Goal: Task Accomplishment & Management: Complete application form

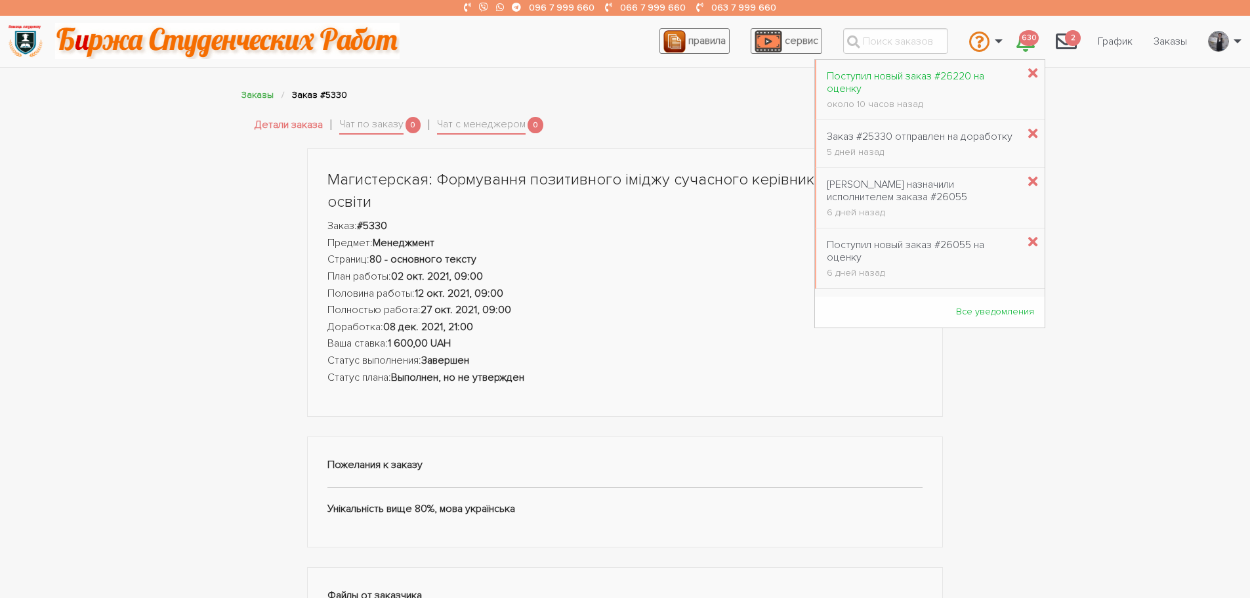
click at [958, 65] on link "Поступил новый заказ #26220 на оценку около 10 часов назад" at bounding box center [922, 90] width 212 height 54
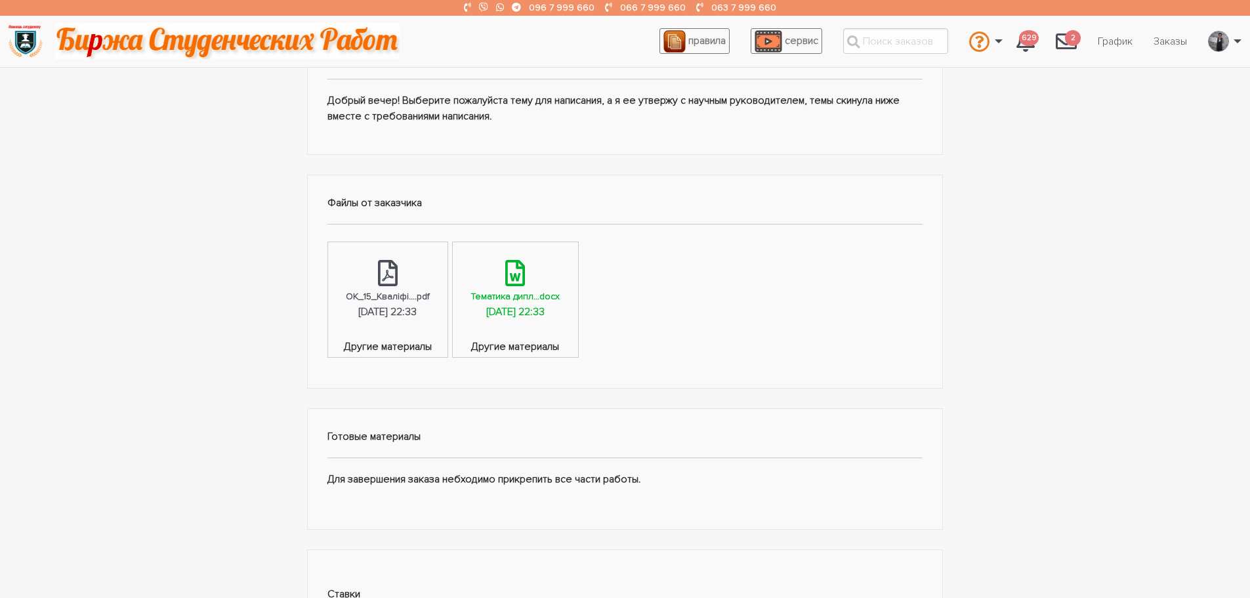
scroll to position [328, 0]
click at [544, 306] on div "[DATE] 22:33" at bounding box center [515, 311] width 58 height 17
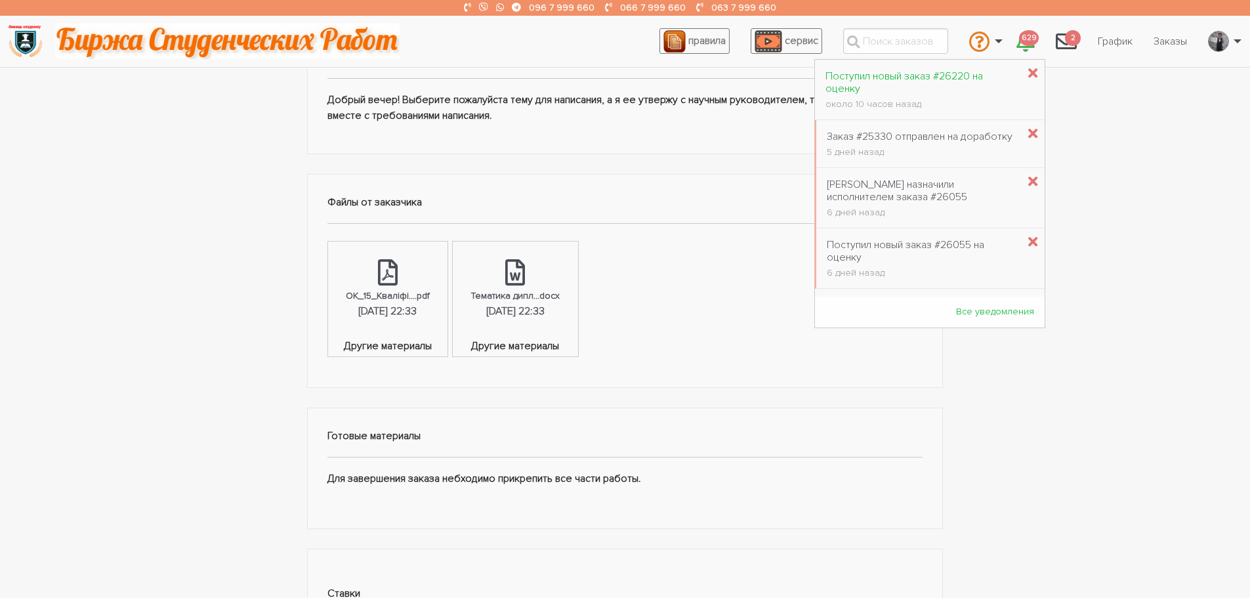
click at [853, 80] on div "Поступил новый заказ #26220 на оценку" at bounding box center [921, 82] width 192 height 25
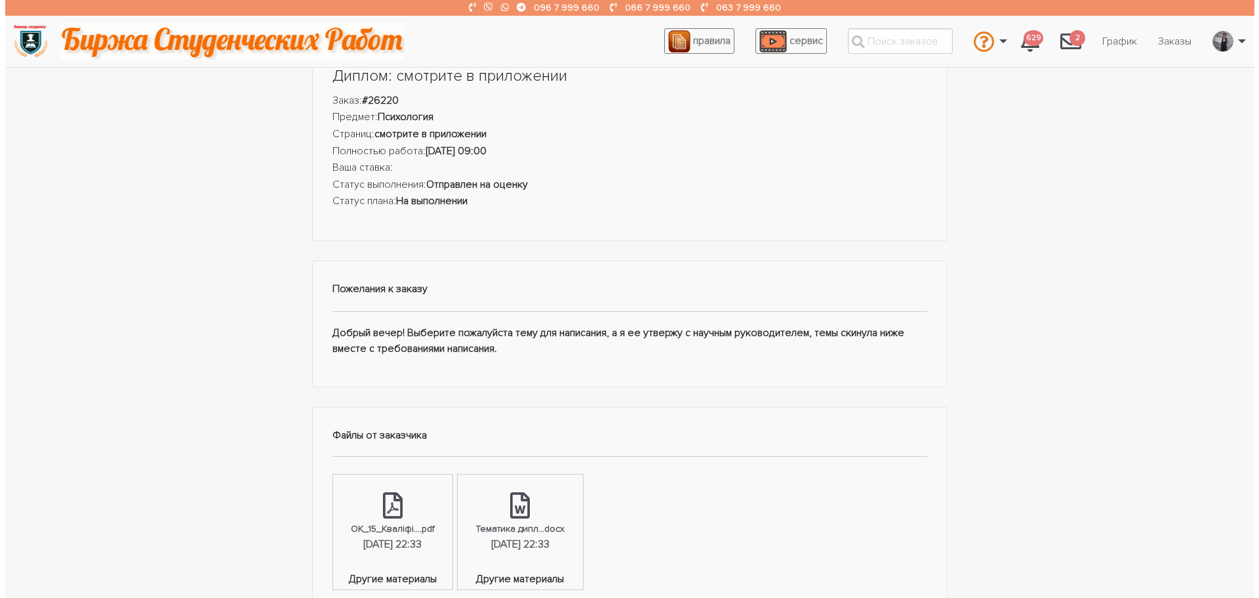
scroll to position [66, 0]
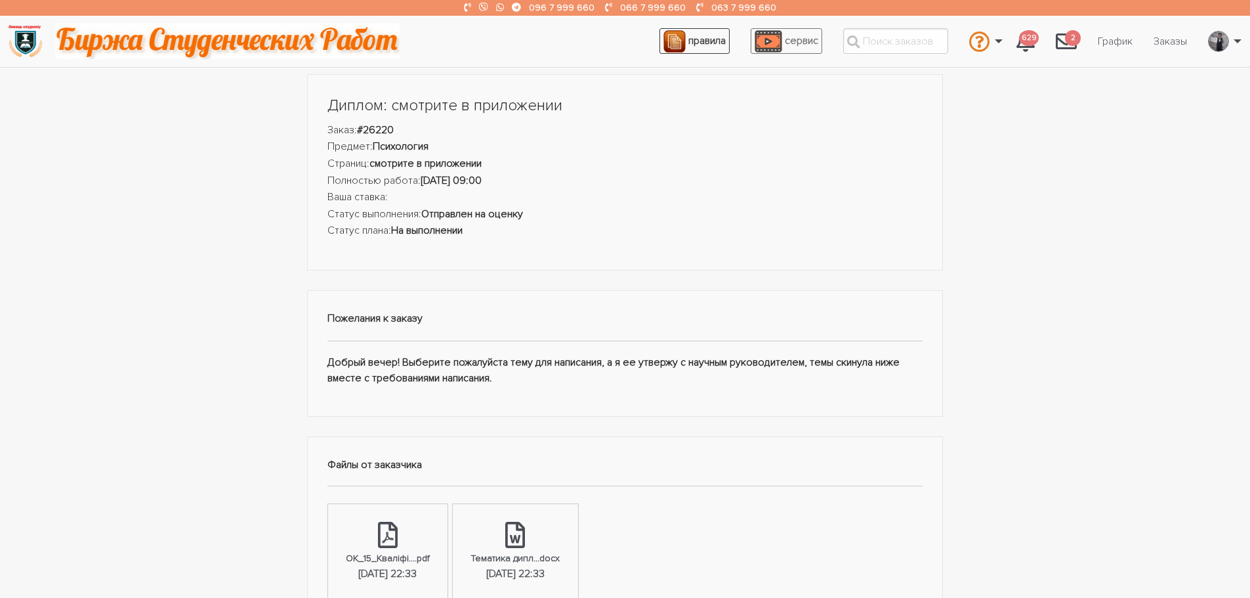
click at [708, 41] on span "правила" at bounding box center [706, 40] width 37 height 13
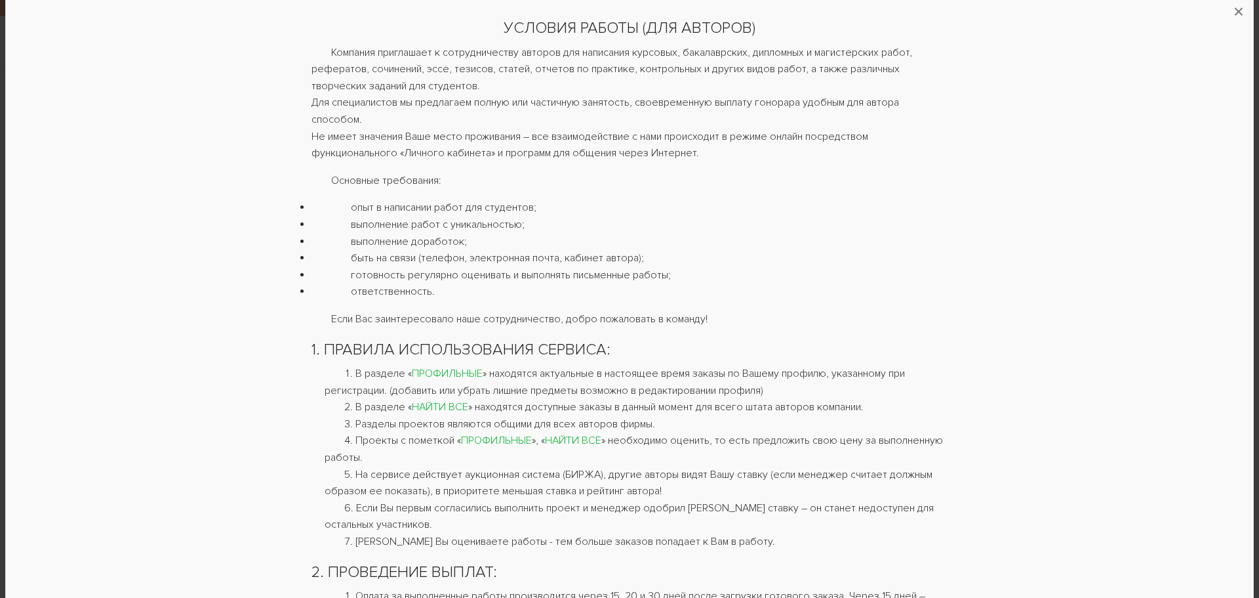
scroll to position [0, 0]
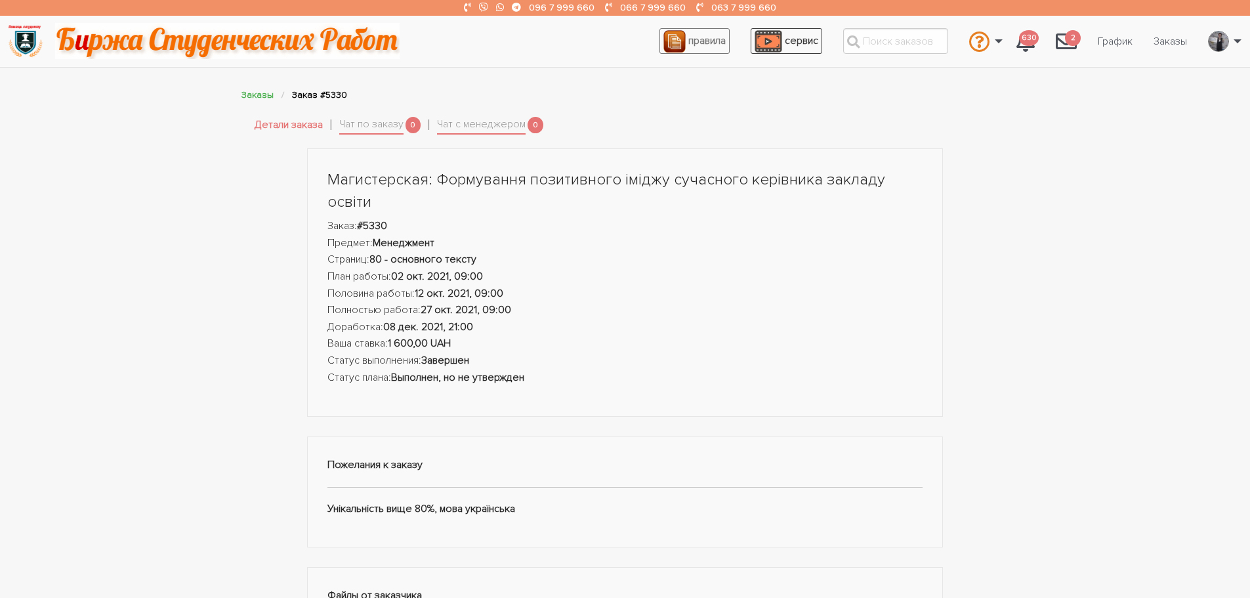
click at [799, 34] on span "сервис" at bounding box center [801, 40] width 33 height 13
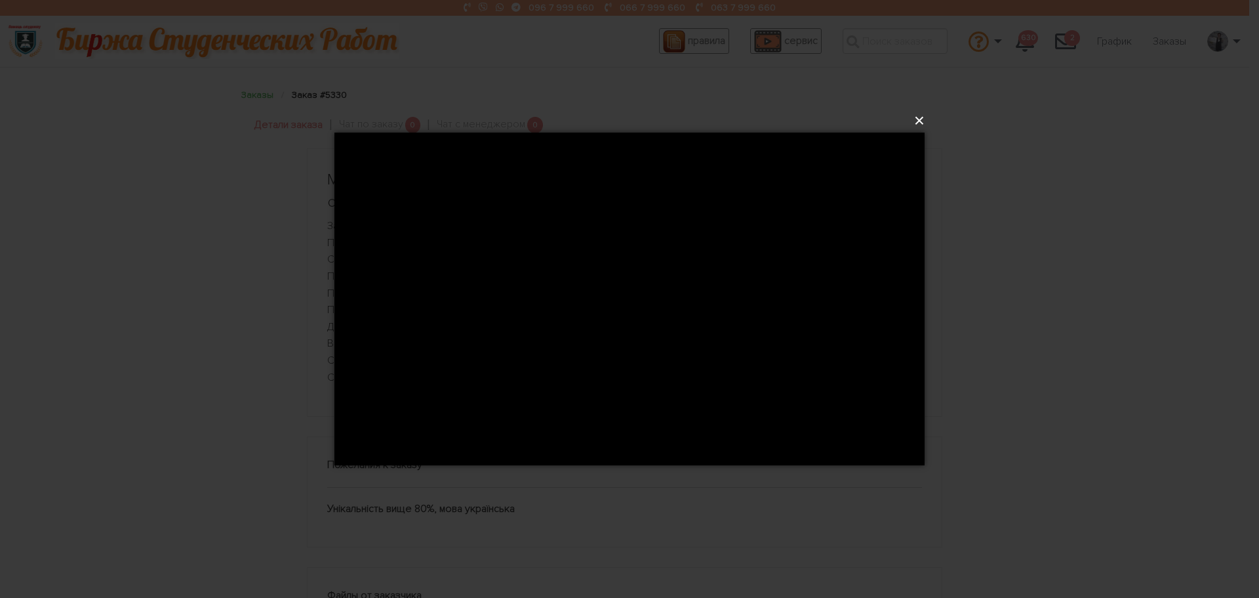
click at [917, 118] on button "×" at bounding box center [633, 120] width 590 height 29
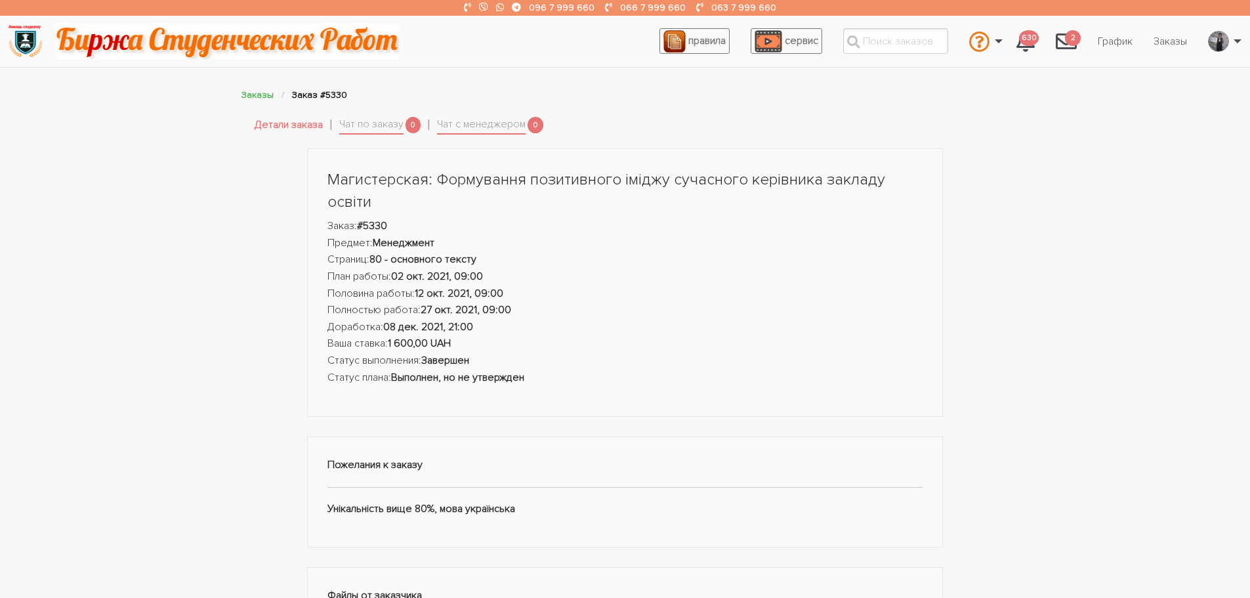
click at [291, 53] on img at bounding box center [227, 41] width 344 height 36
click at [285, 47] on img at bounding box center [227, 41] width 344 height 36
click at [1168, 76] on link "Редактировать профиль" at bounding box center [1179, 77] width 130 height 35
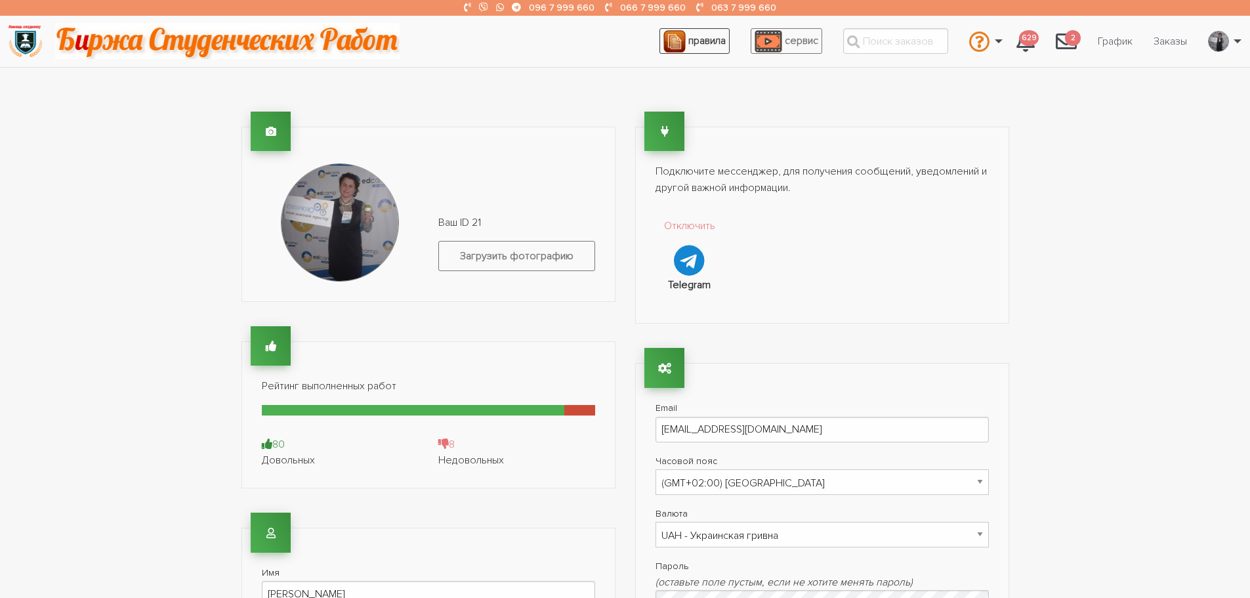
click at [703, 45] on span "правила" at bounding box center [706, 40] width 37 height 13
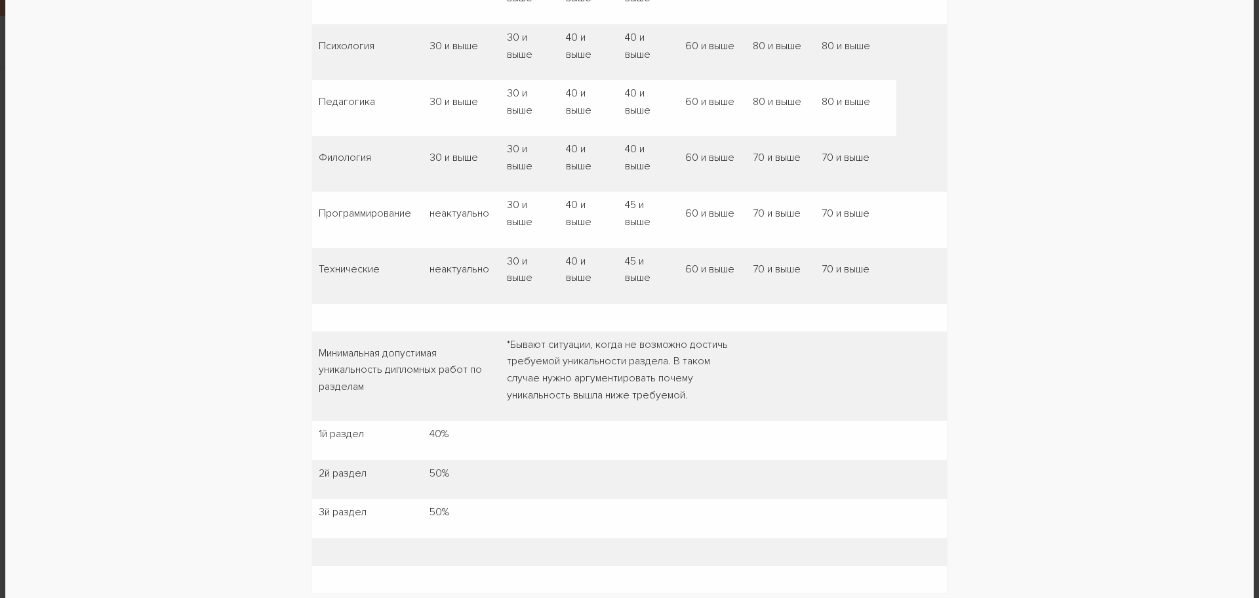
scroll to position [2427, 0]
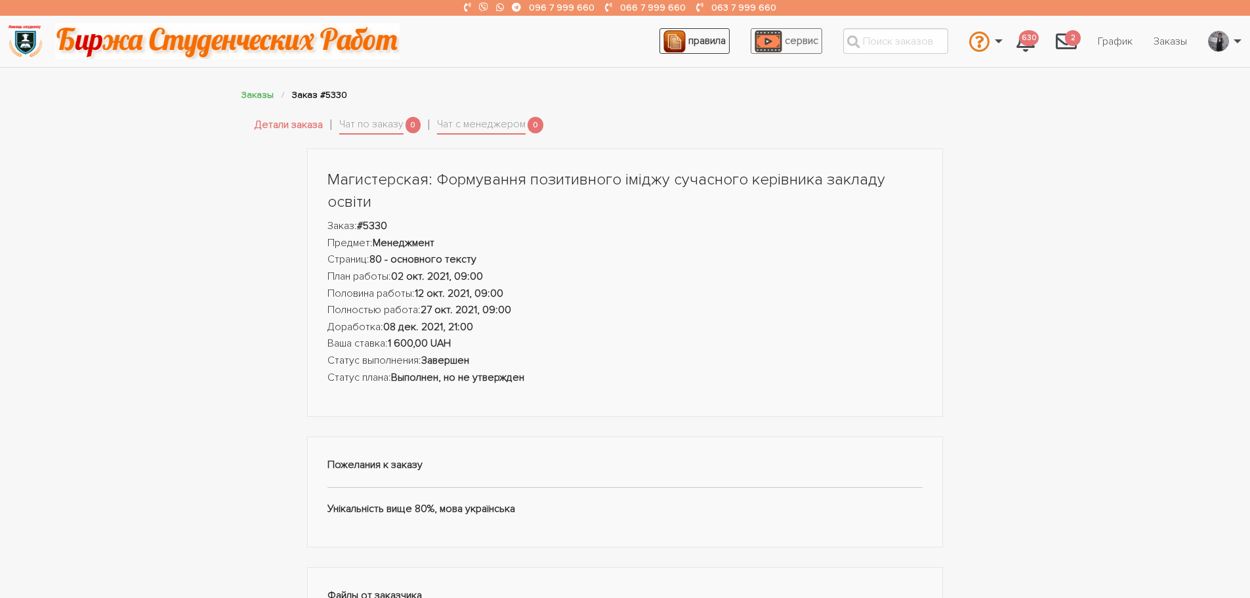
click at [716, 46] on span "правила" at bounding box center [706, 40] width 37 height 13
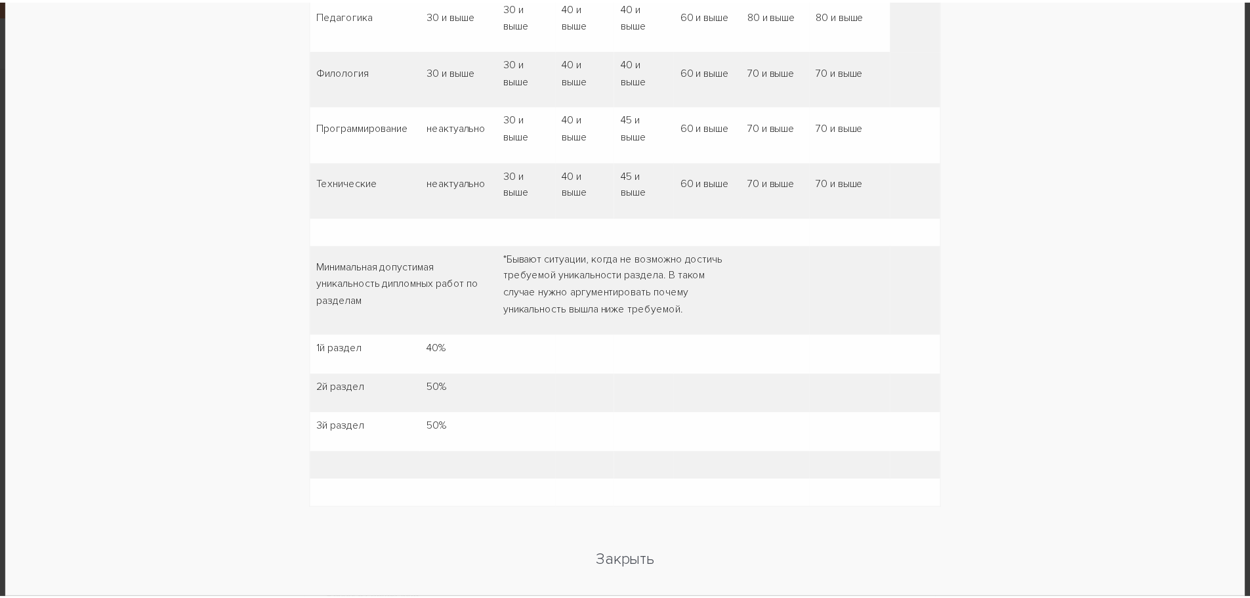
scroll to position [2409, 0]
click at [613, 569] on link "Закрыть" at bounding box center [629, 561] width 59 height 22
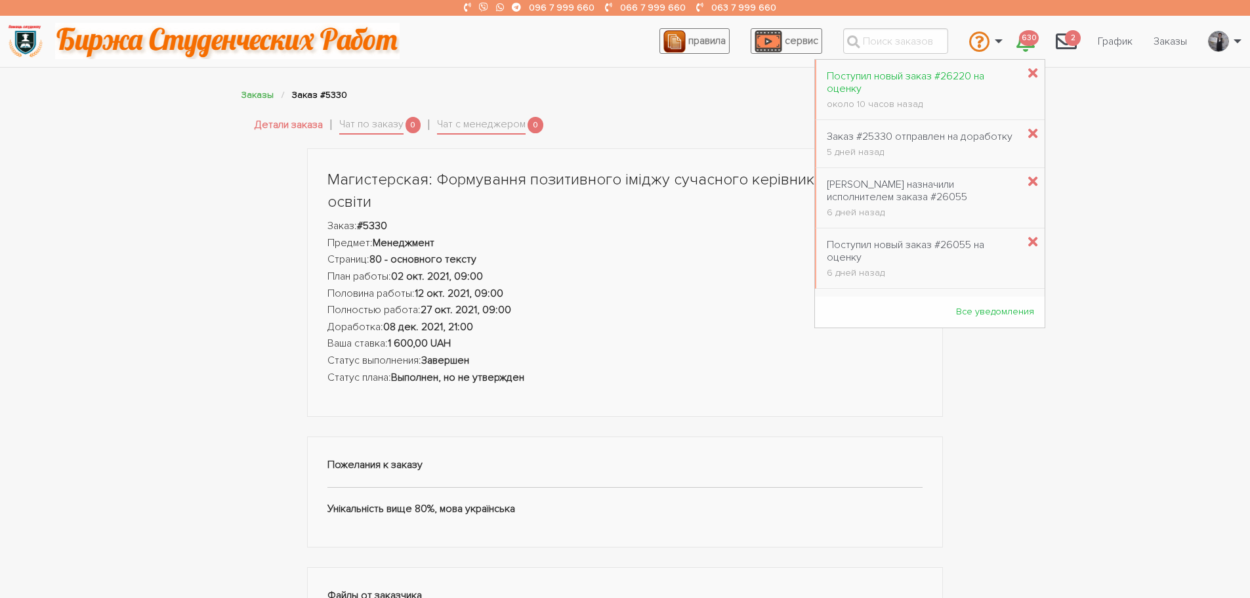
click at [930, 67] on link "Поступил новый заказ #26220 на оценку около 10 часов назад" at bounding box center [922, 90] width 212 height 54
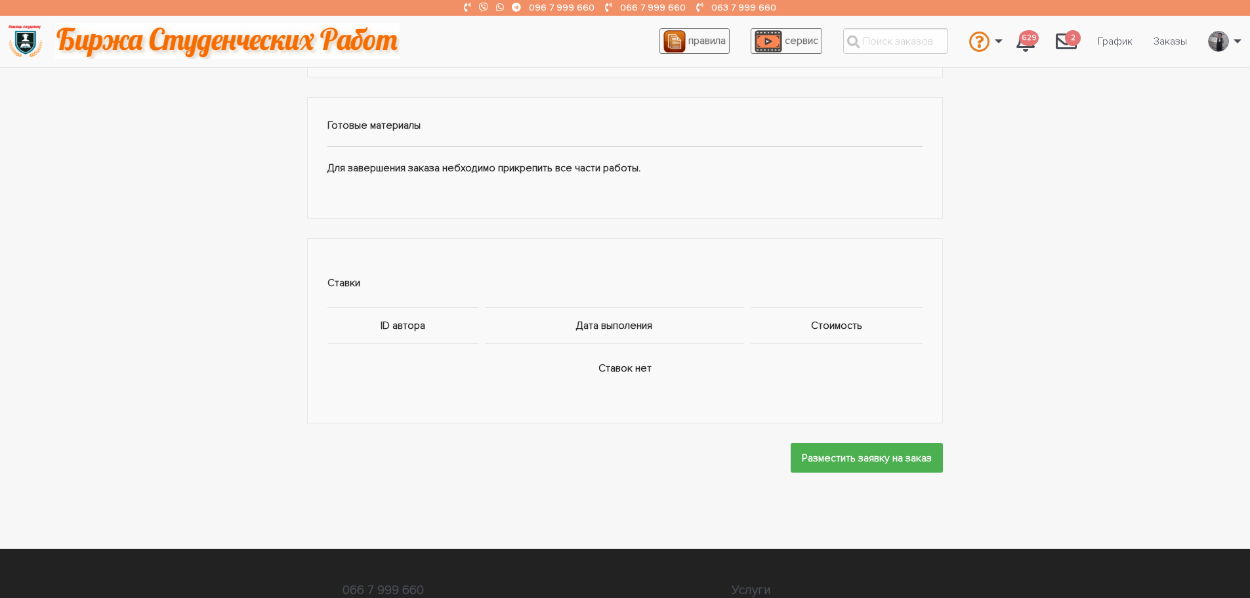
scroll to position [656, 0]
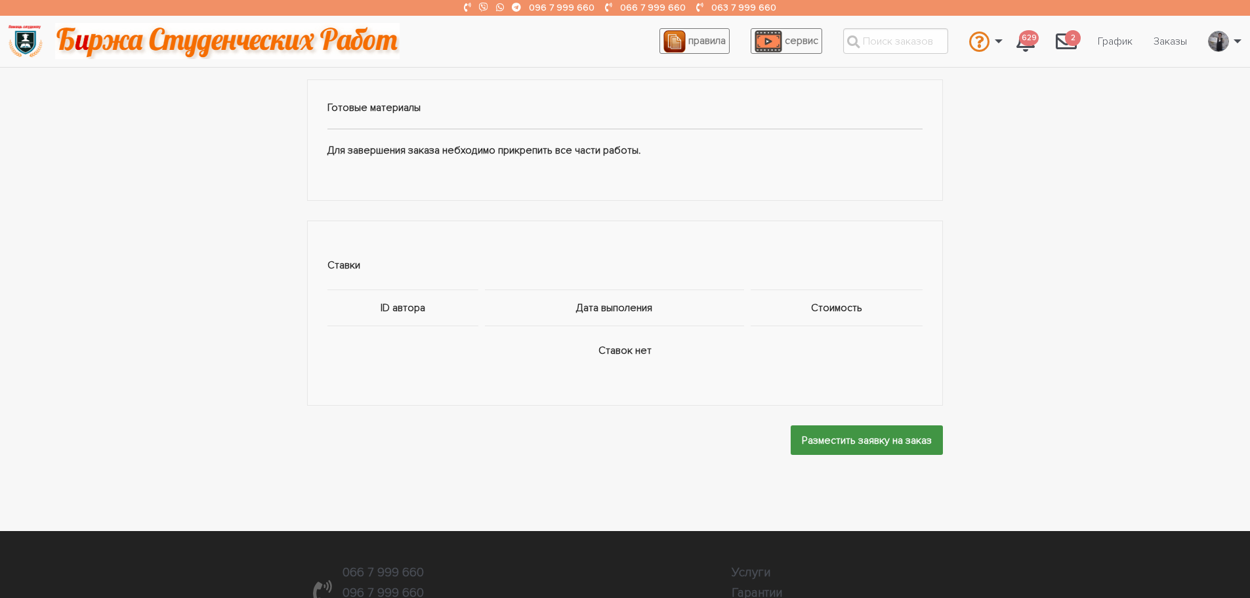
click at [849, 441] on input "Разместить заявку на заказ" at bounding box center [866, 440] width 152 height 30
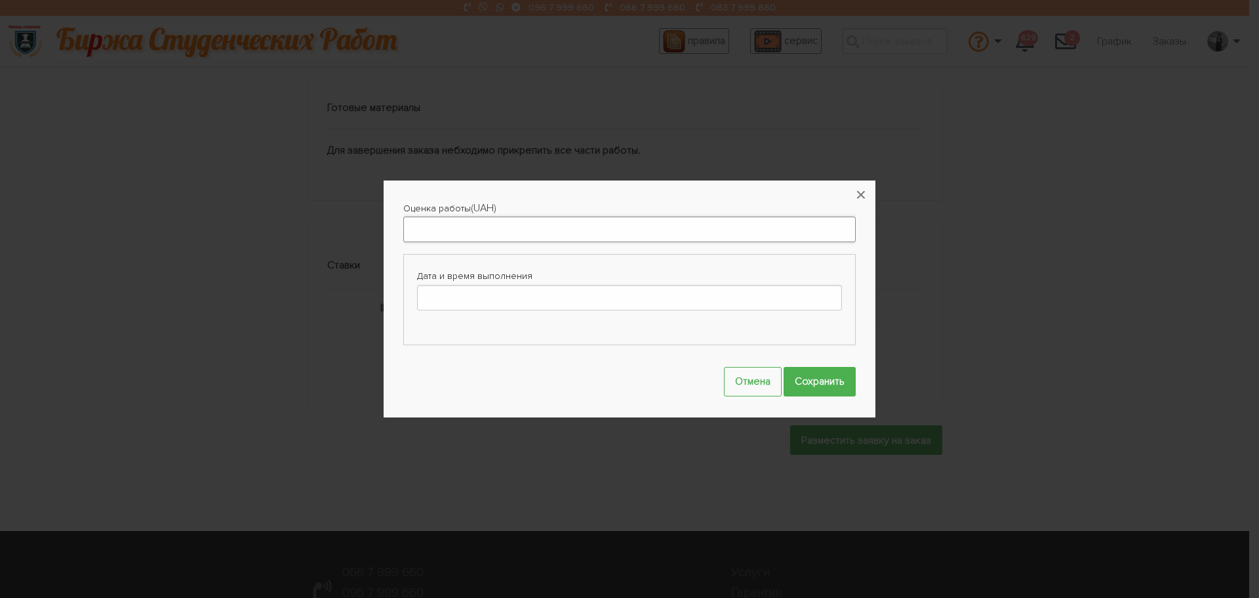
click at [471, 227] on input "Оценка работы" at bounding box center [629, 229] width 453 height 26
type input "3000"
click at [859, 195] on button "×" at bounding box center [861, 194] width 29 height 29
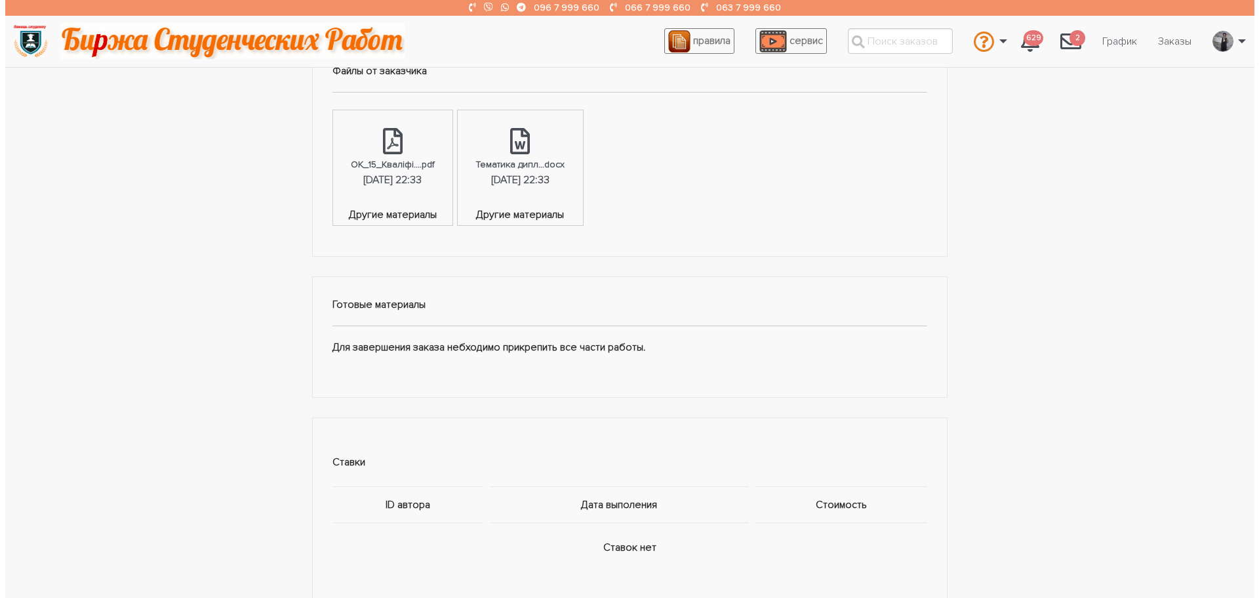
scroll to position [897, 0]
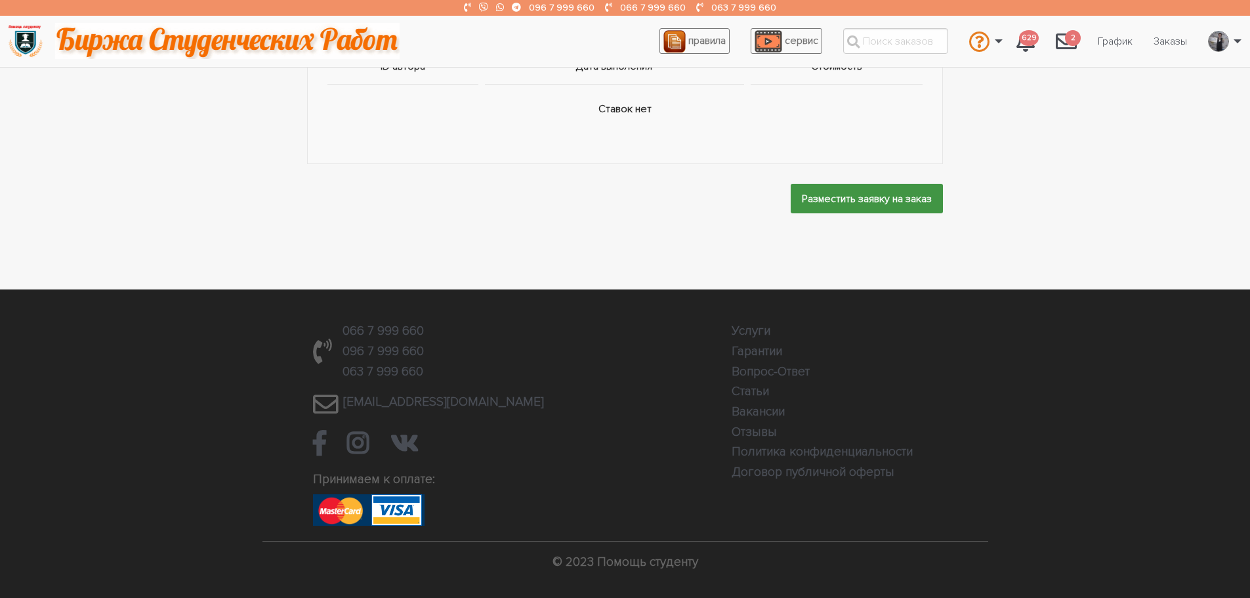
click at [819, 195] on input "Разместить заявку на заказ" at bounding box center [866, 199] width 152 height 30
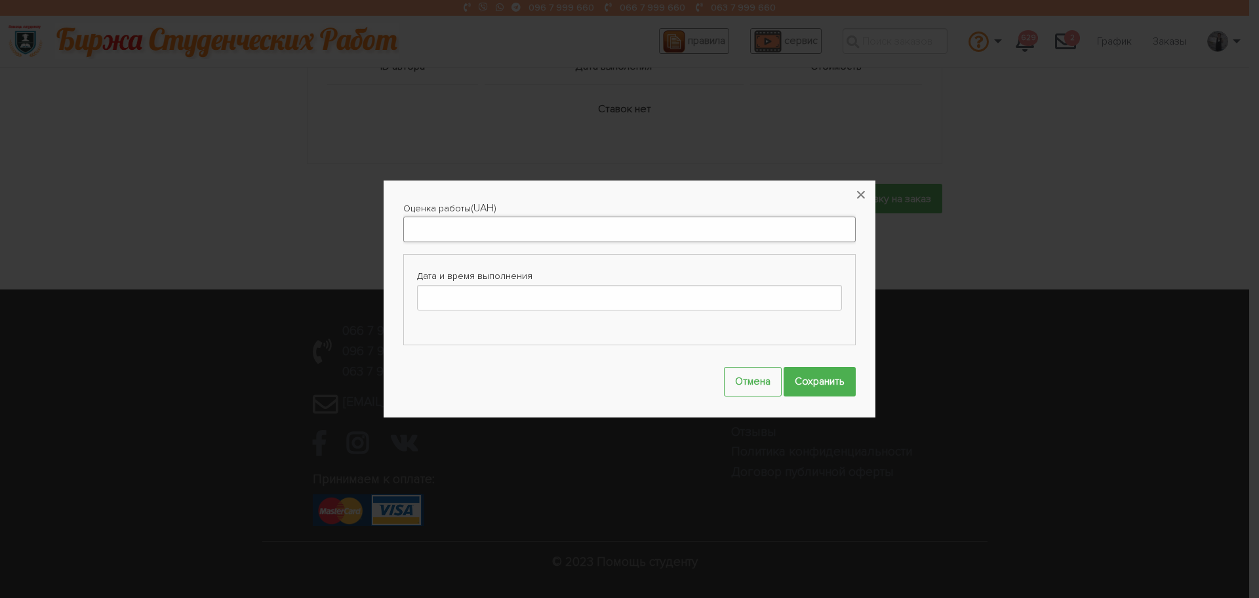
click at [419, 238] on input "Оценка работы" at bounding box center [629, 229] width 453 height 26
type input "3000"
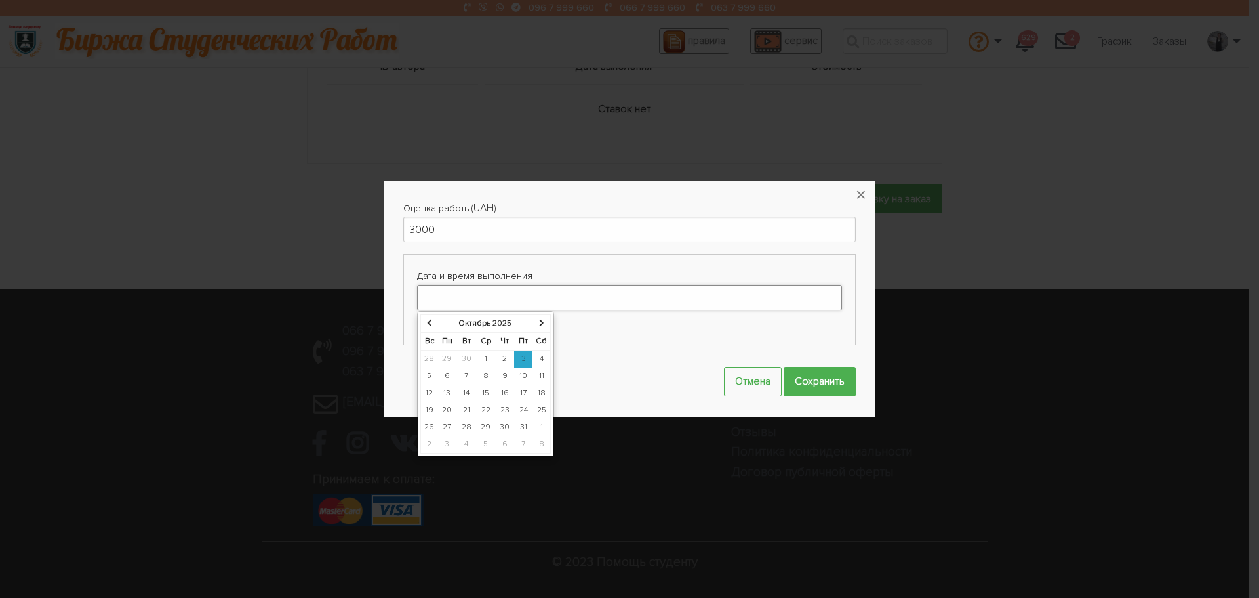
click at [451, 301] on input "Дата и время выполнения" at bounding box center [629, 298] width 425 height 26
click at [542, 409] on td "25" at bounding box center [542, 409] width 18 height 17
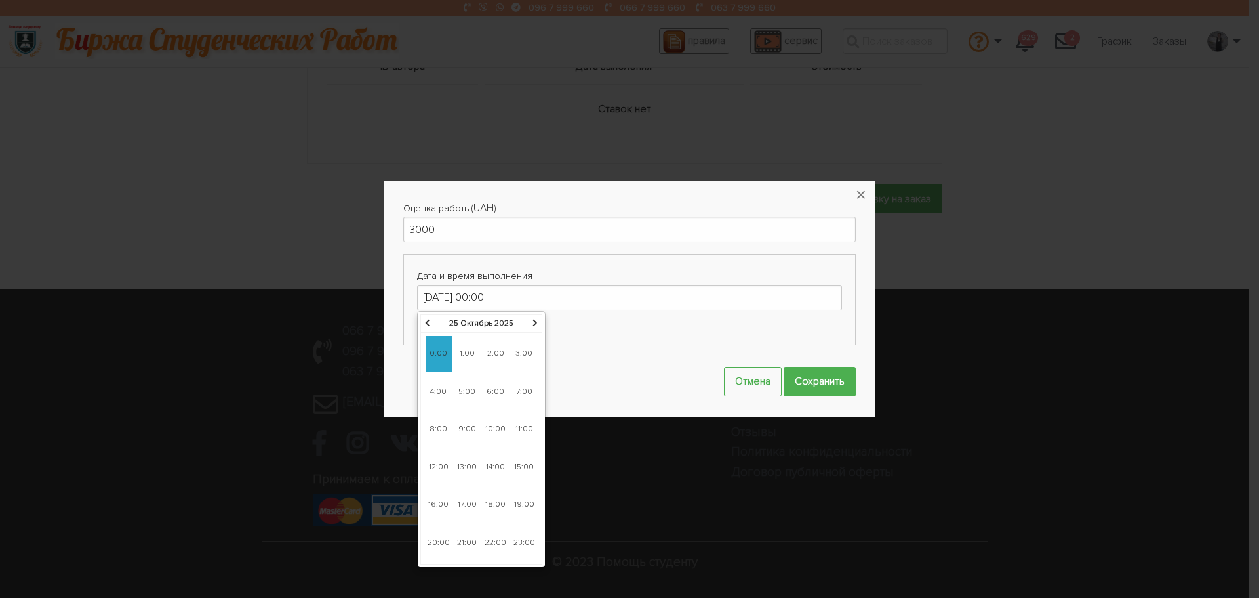
click at [472, 425] on span "9:00" at bounding box center [467, 428] width 26 height 35
type input "[DATE] 09:00"
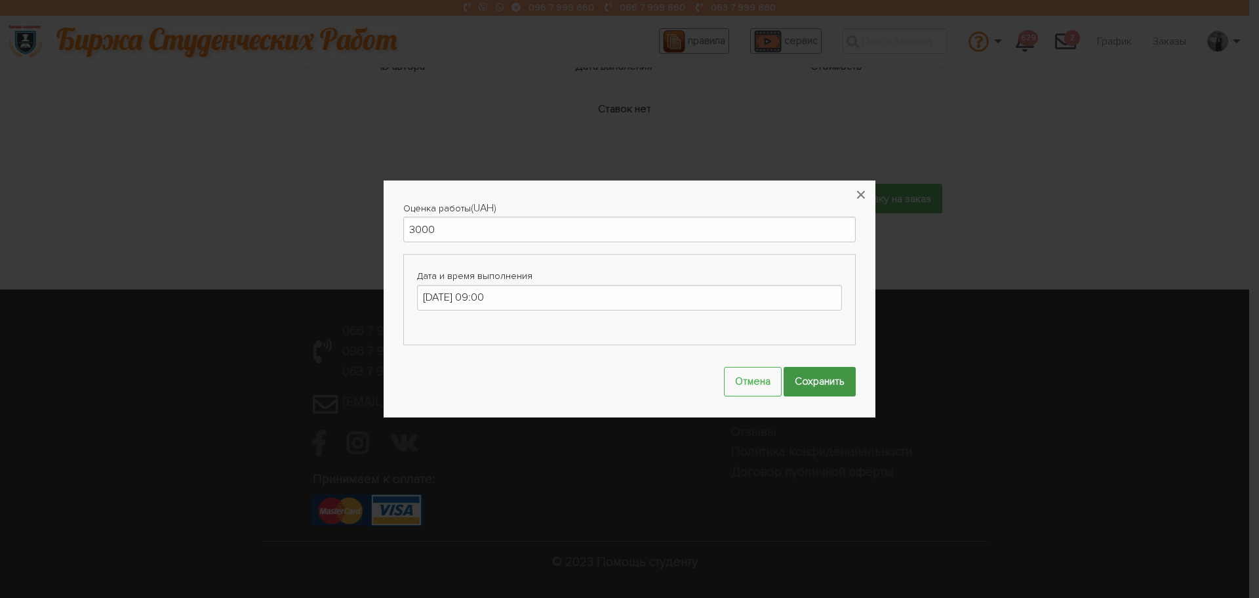
click at [819, 381] on input "Сохранить" at bounding box center [820, 382] width 72 height 30
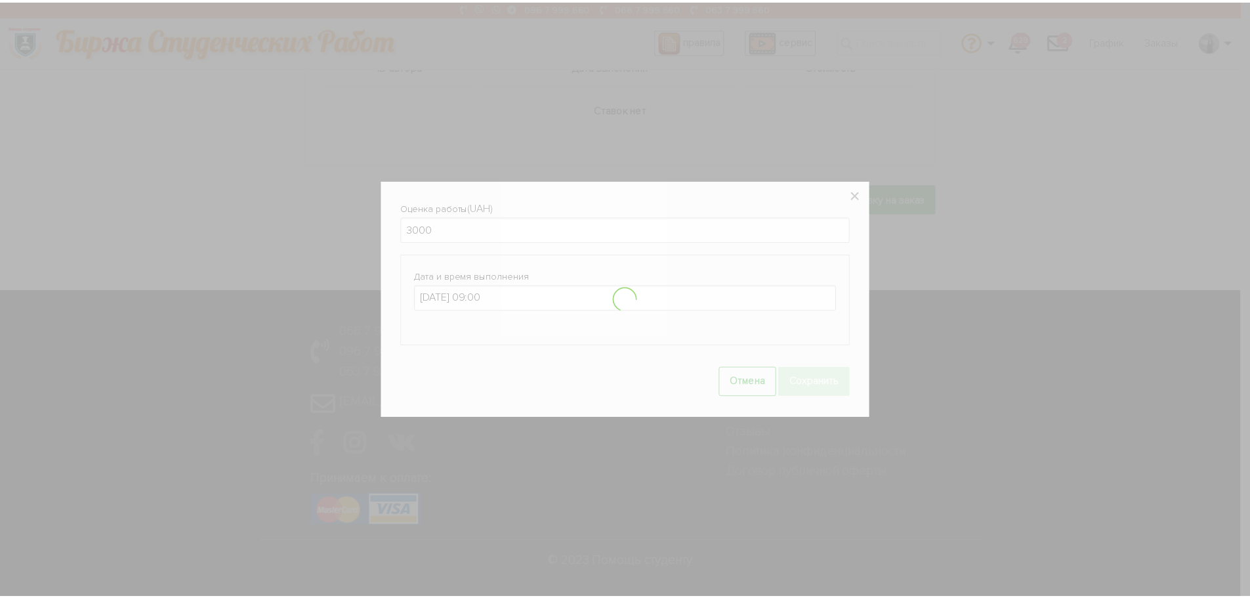
scroll to position [958, 0]
